Goal: Information Seeking & Learning: Learn about a topic

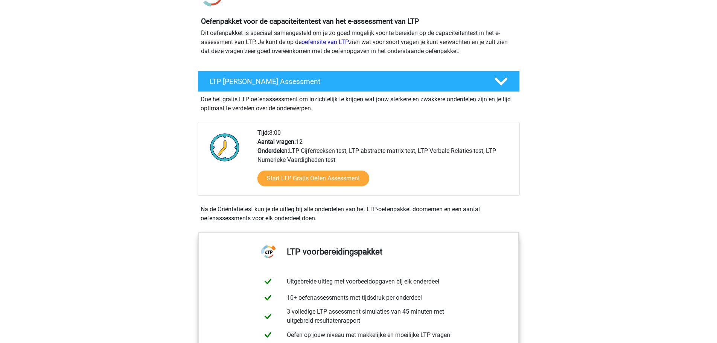
scroll to position [75, 0]
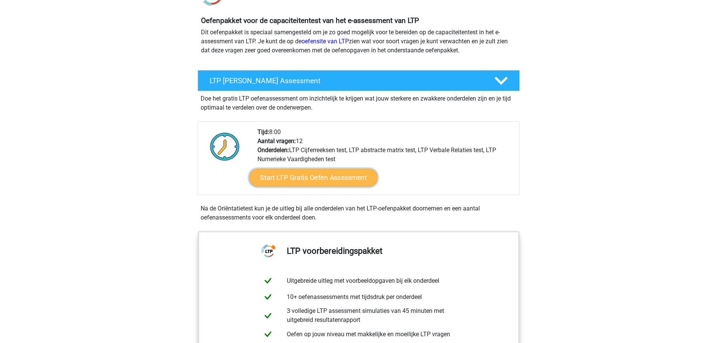
click at [300, 175] on link "Start LTP Gratis Oefen Assessment" at bounding box center [313, 178] width 129 height 18
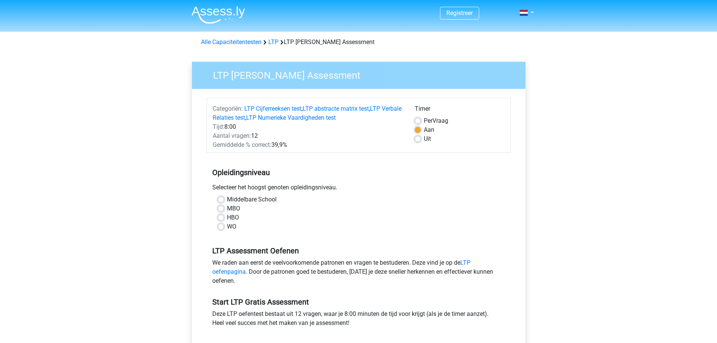
click at [227, 226] on label "WO" at bounding box center [231, 226] width 9 height 9
click at [219, 226] on input "WO" at bounding box center [221, 226] width 6 height 8
radio input "true"
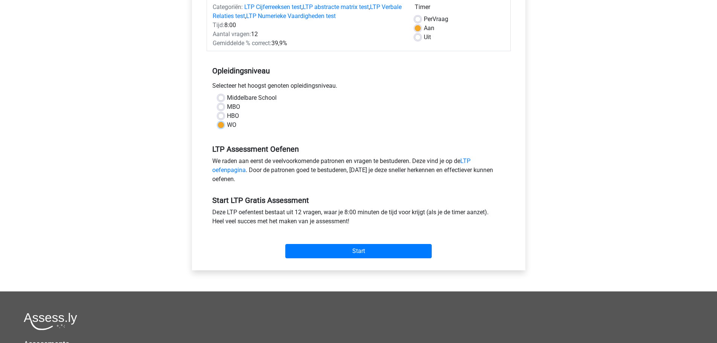
scroll to position [113, 0]
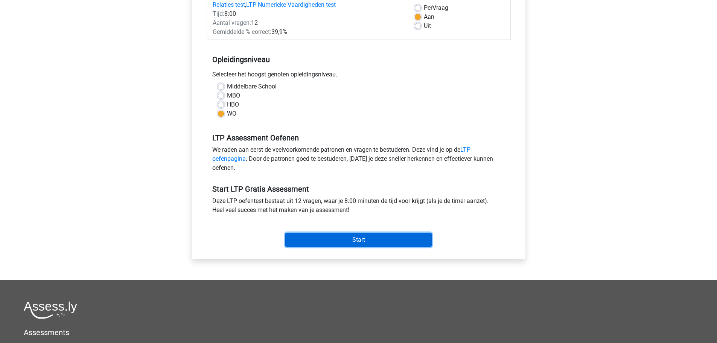
click at [371, 241] on input "Start" at bounding box center [358, 239] width 146 height 14
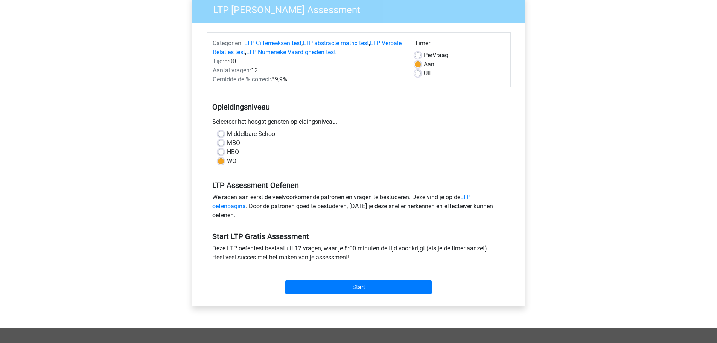
scroll to position [0, 0]
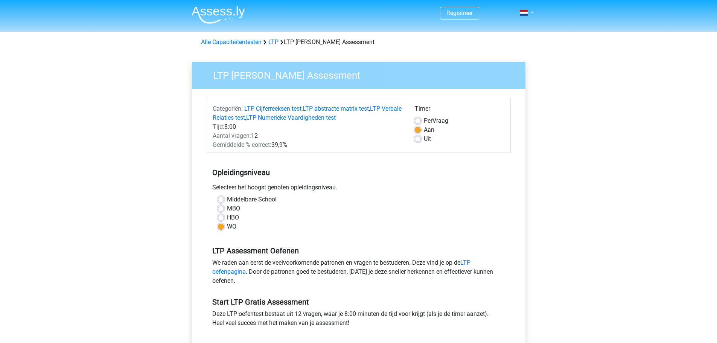
click at [232, 14] on img at bounding box center [217, 15] width 53 height 18
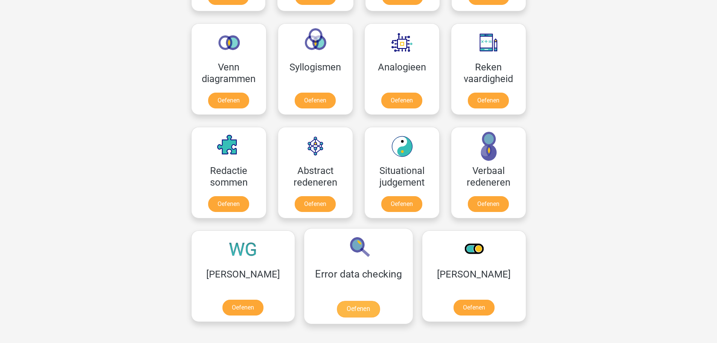
scroll to position [451, 0]
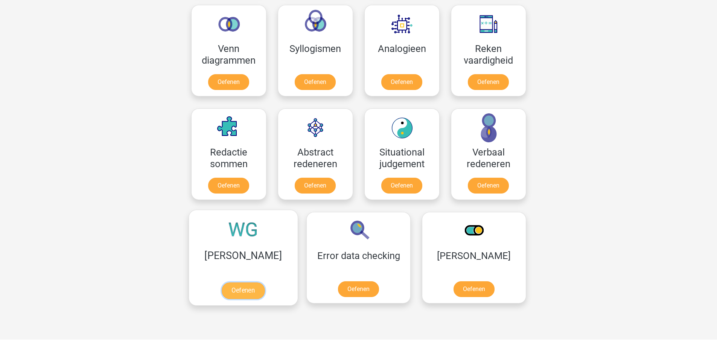
click at [233, 287] on link "Oefenen" at bounding box center [243, 290] width 43 height 17
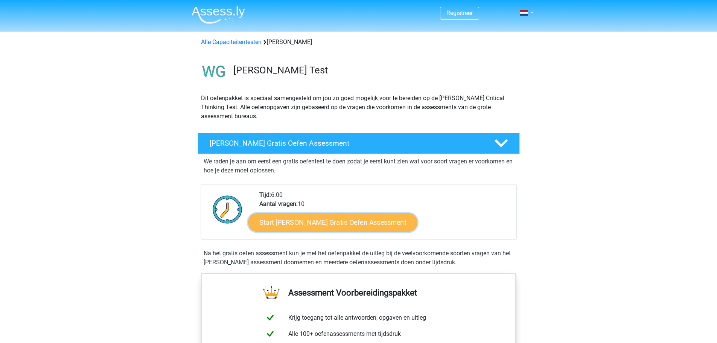
click at [388, 222] on link "Start Watson Glaser Gratis Oefen Assessment" at bounding box center [332, 222] width 169 height 18
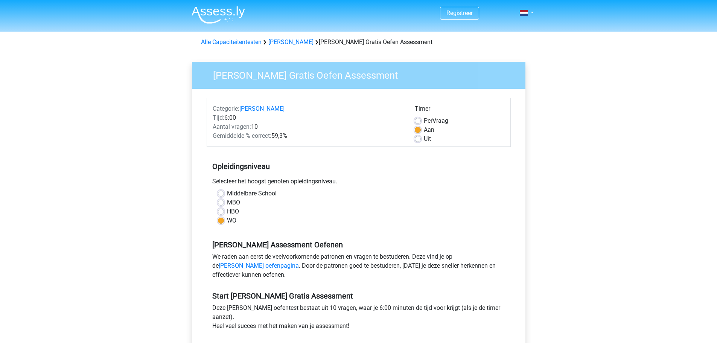
click at [424, 132] on label "Aan" at bounding box center [429, 129] width 11 height 9
click at [419, 132] on input "Aan" at bounding box center [417, 129] width 6 height 8
click at [424, 137] on label "Uit" at bounding box center [427, 138] width 7 height 9
click at [419, 137] on input "Uit" at bounding box center [417, 138] width 6 height 8
radio input "true"
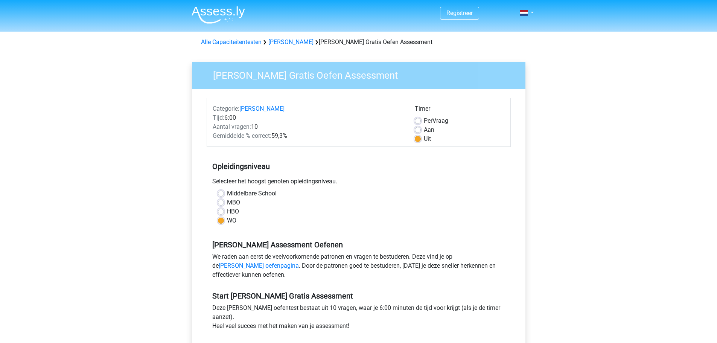
click at [496, 189] on div "Middelbare School" at bounding box center [358, 193] width 281 height 9
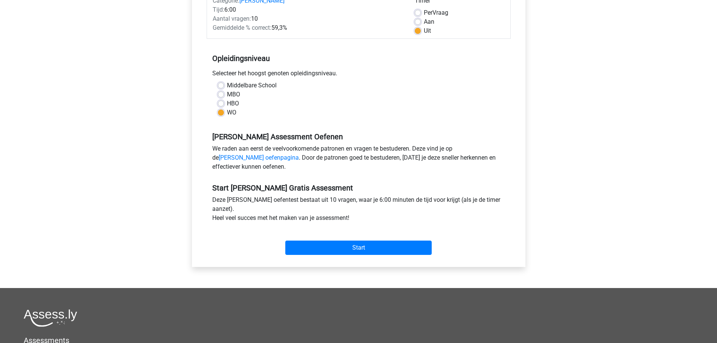
scroll to position [113, 0]
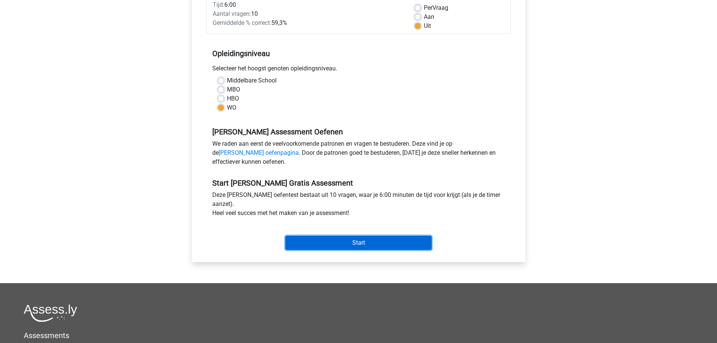
click at [421, 241] on input "Start" at bounding box center [358, 242] width 146 height 14
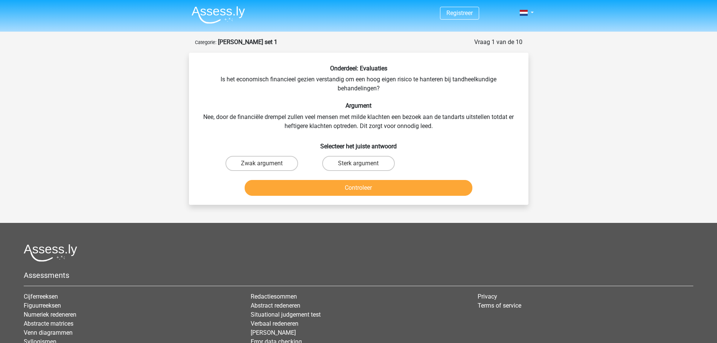
drag, startPoint x: 367, startPoint y: 167, endPoint x: 366, endPoint y: 187, distance: 20.0
click at [367, 167] on label "Sterk argument" at bounding box center [358, 163] width 73 height 15
click at [363, 167] on input "Sterk argument" at bounding box center [360, 165] width 5 height 5
radio input "true"
click at [363, 190] on button "Controleer" at bounding box center [358, 188] width 228 height 16
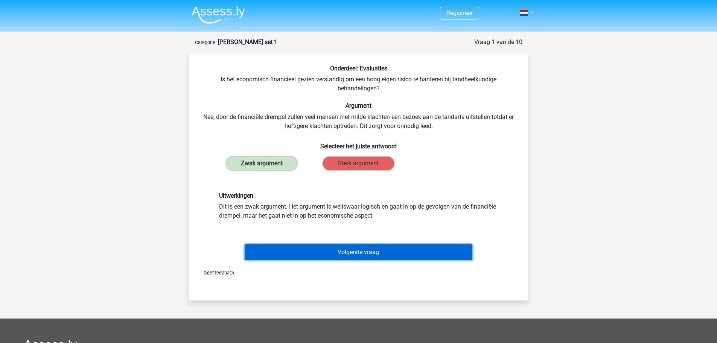
click at [362, 249] on button "Volgende vraag" at bounding box center [358, 252] width 228 height 16
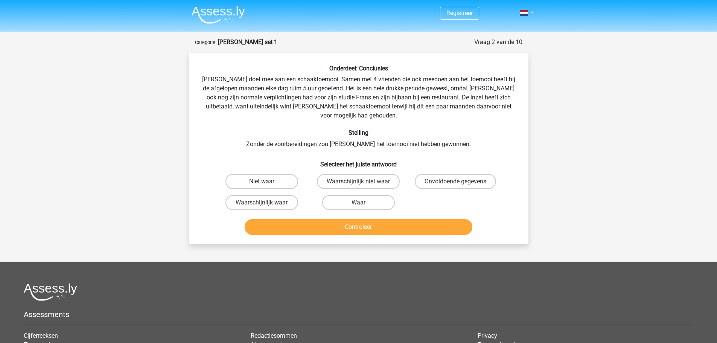
click at [231, 6] on img at bounding box center [217, 15] width 53 height 18
